Goal: Information Seeking & Learning: Learn about a topic

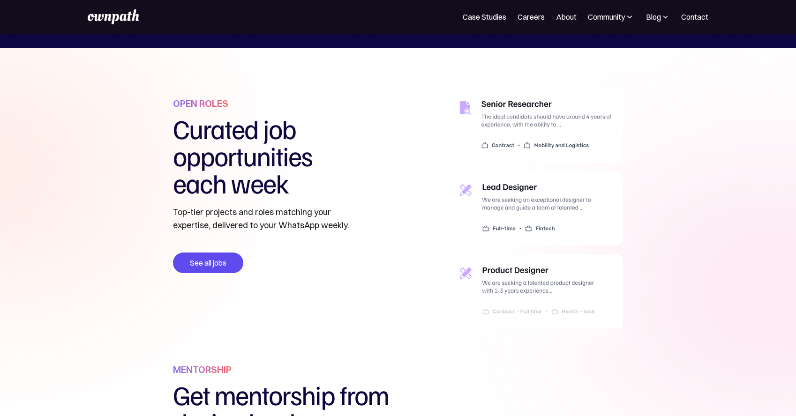
scroll to position [348, 0]
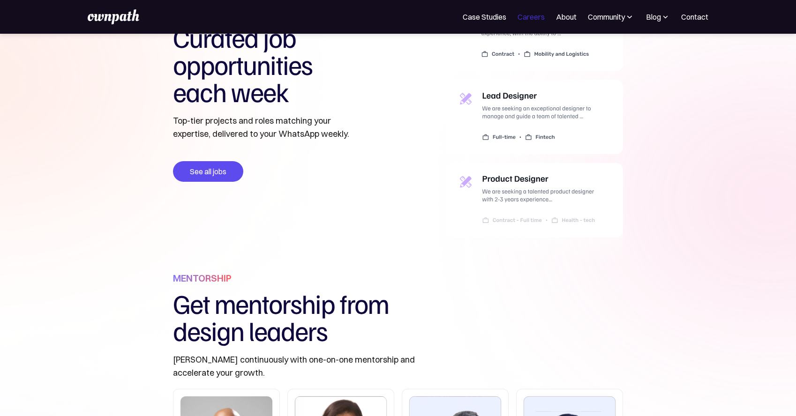
click at [541, 17] on link "Careers" at bounding box center [531, 16] width 27 height 11
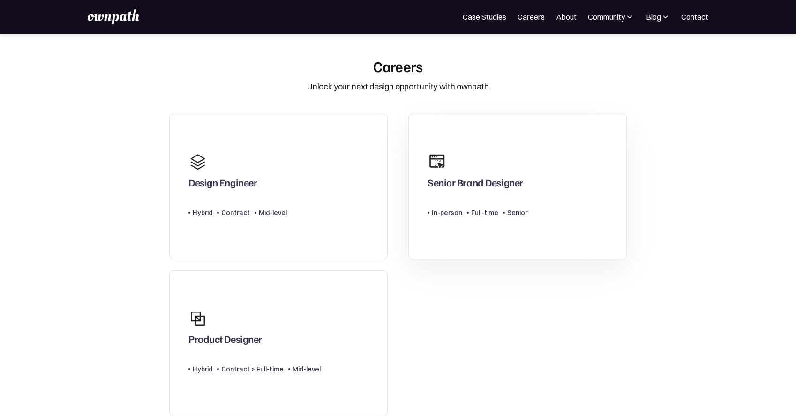
click at [486, 155] on div "Senior Brand Designer" at bounding box center [478, 170] width 100 height 45
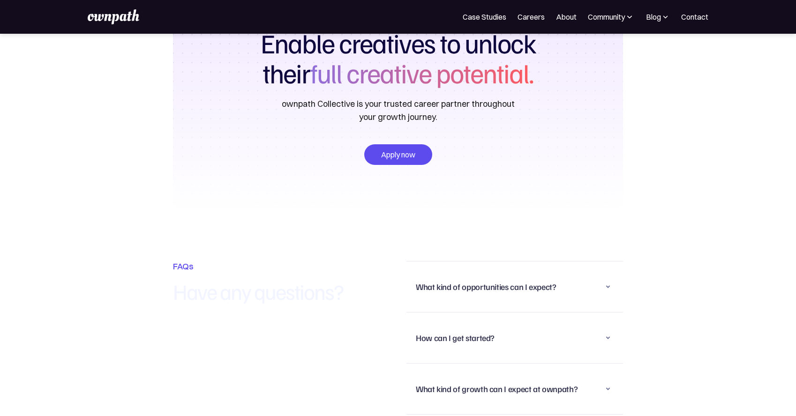
scroll to position [2333, 0]
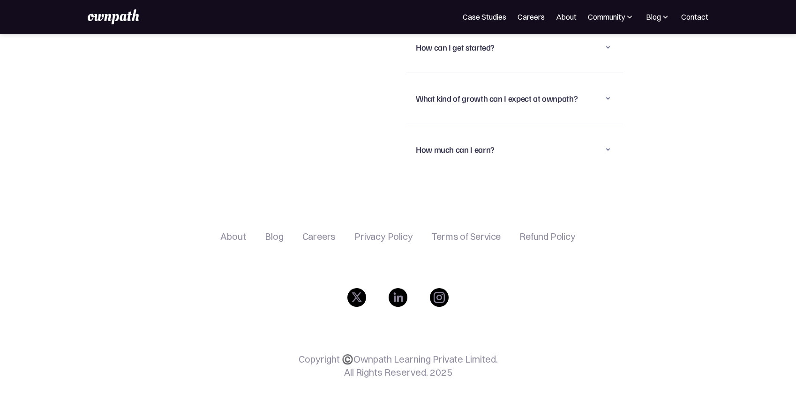
click at [395, 296] on img at bounding box center [398, 297] width 19 height 19
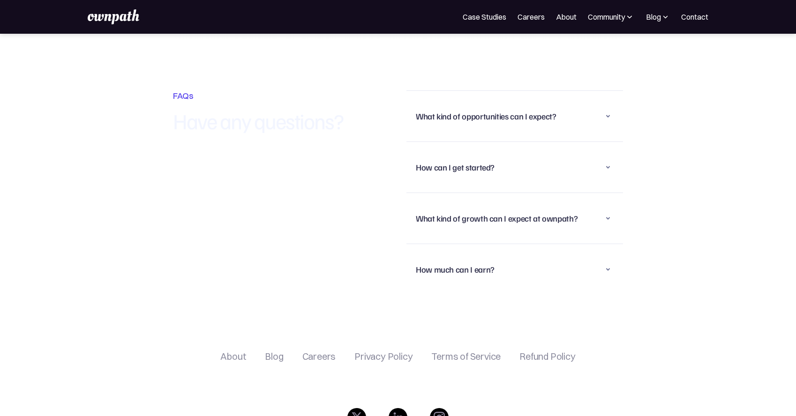
scroll to position [2208, 0]
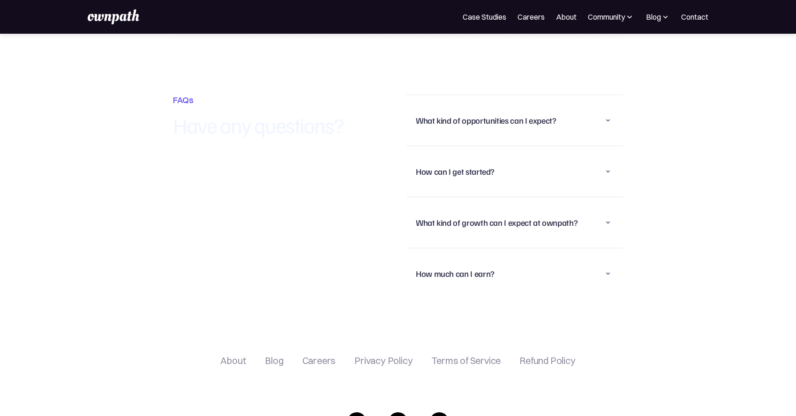
click at [454, 131] on div "What kind of opportunities can I expect?" at bounding box center [515, 120] width 198 height 24
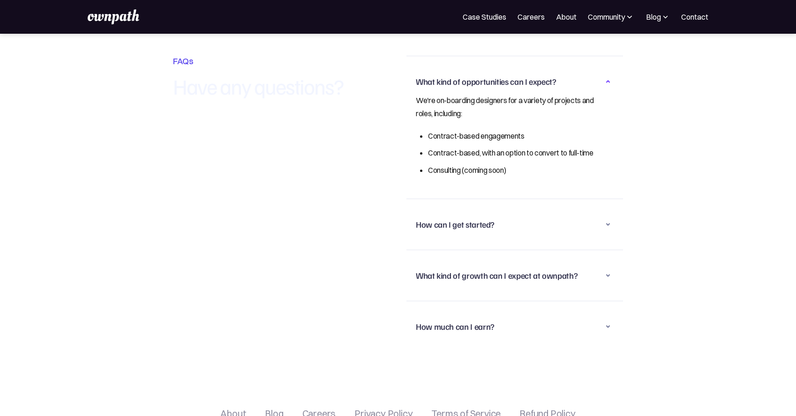
scroll to position [2248, 0]
click at [459, 236] on div "How can I get started?" at bounding box center [515, 223] width 198 height 24
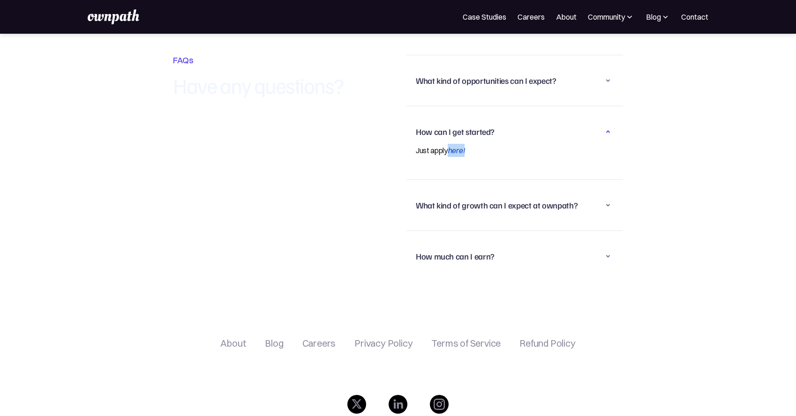
click at [457, 210] on div "What kind of growth can I expect at ownpath?" at bounding box center [497, 205] width 162 height 11
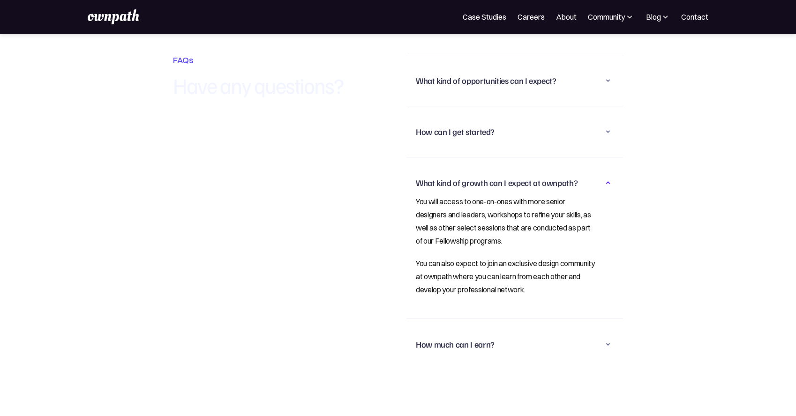
click at [466, 355] on div "How much can I earn?" at bounding box center [515, 344] width 198 height 24
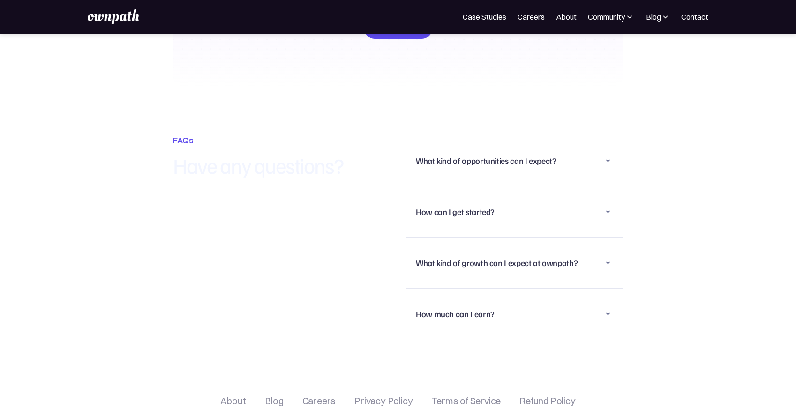
scroll to position [2333, 0]
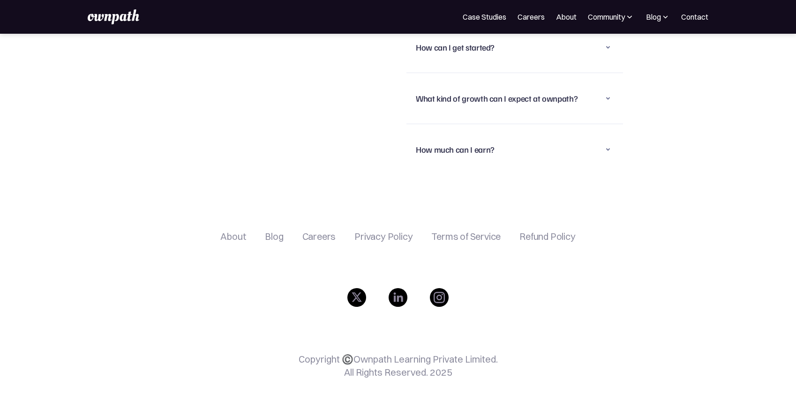
click at [325, 236] on div "Careers" at bounding box center [319, 236] width 34 height 11
